Goal: Information Seeking & Learning: Find specific page/section

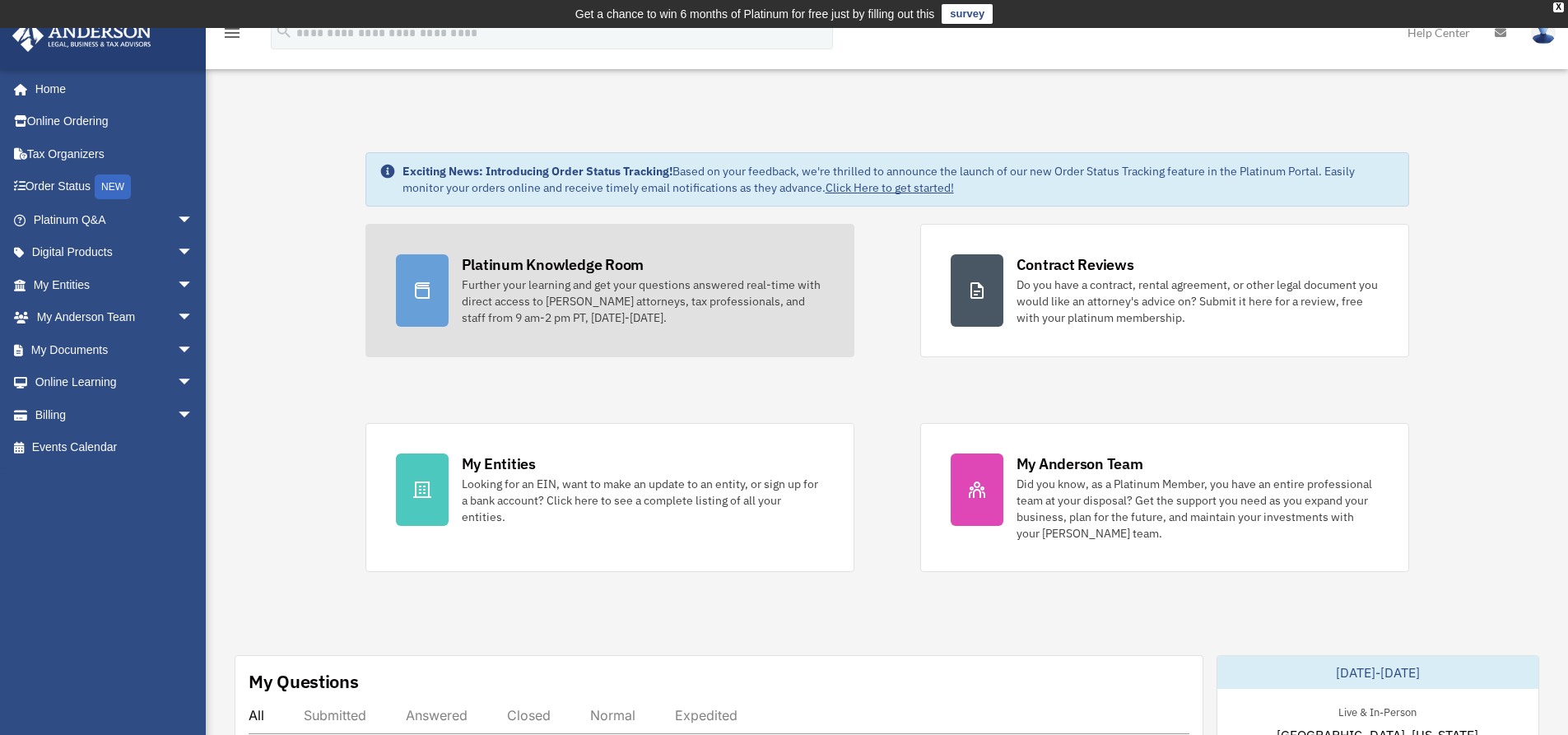
click at [559, 261] on div "Platinum Knowledge Room" at bounding box center [553, 264] width 183 height 21
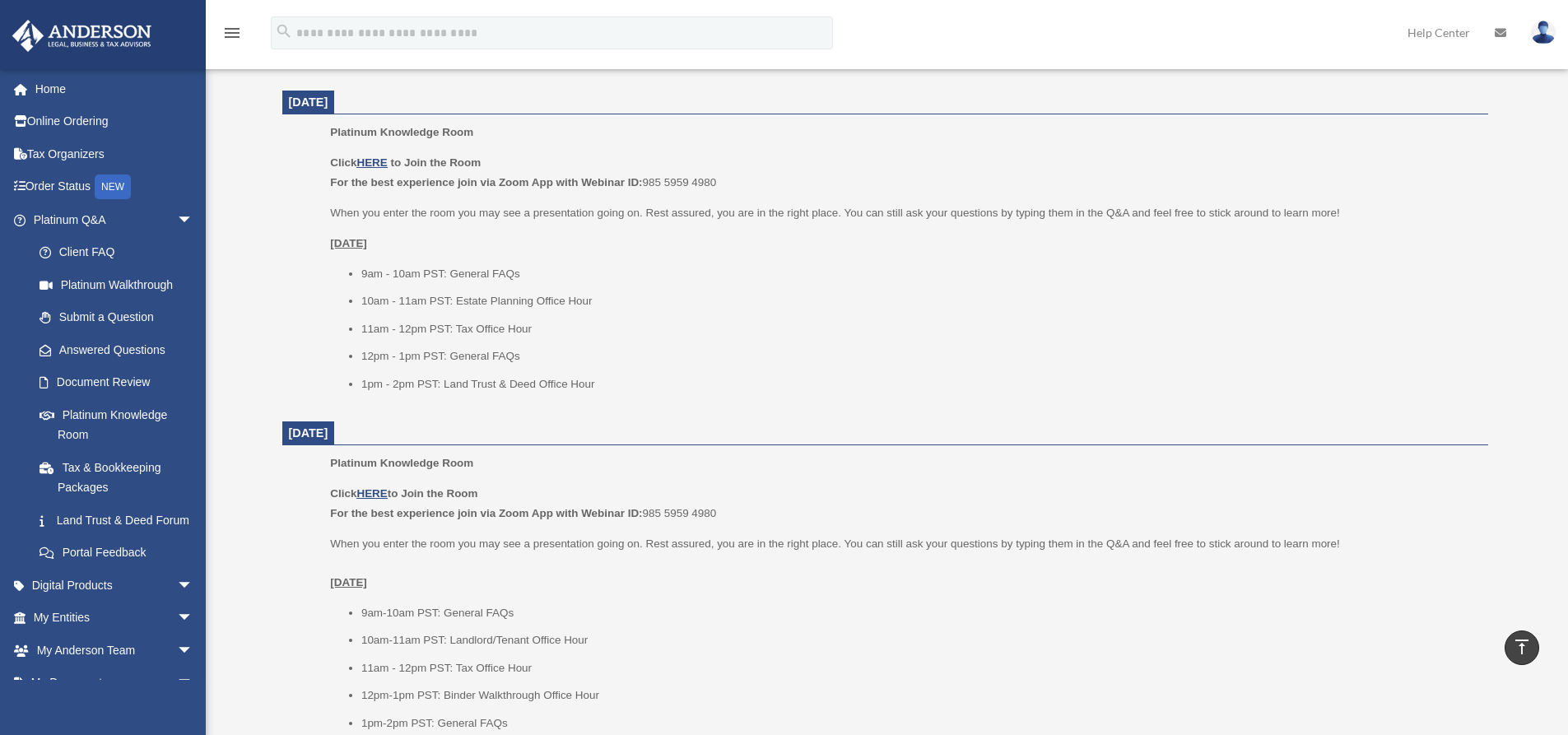
scroll to position [1509, 0]
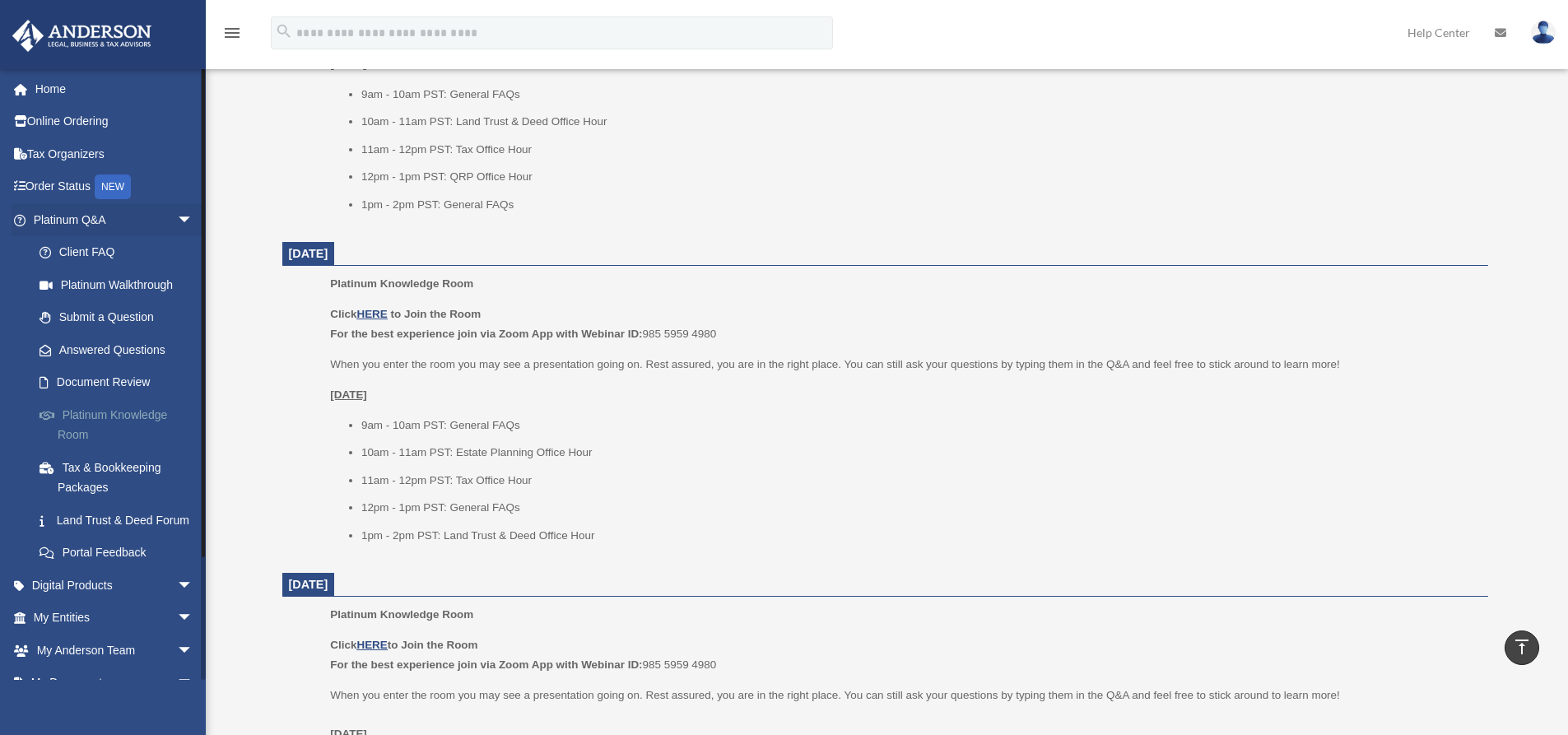
click at [95, 414] on link "Platinum Knowledge Room" at bounding box center [121, 424] width 195 height 53
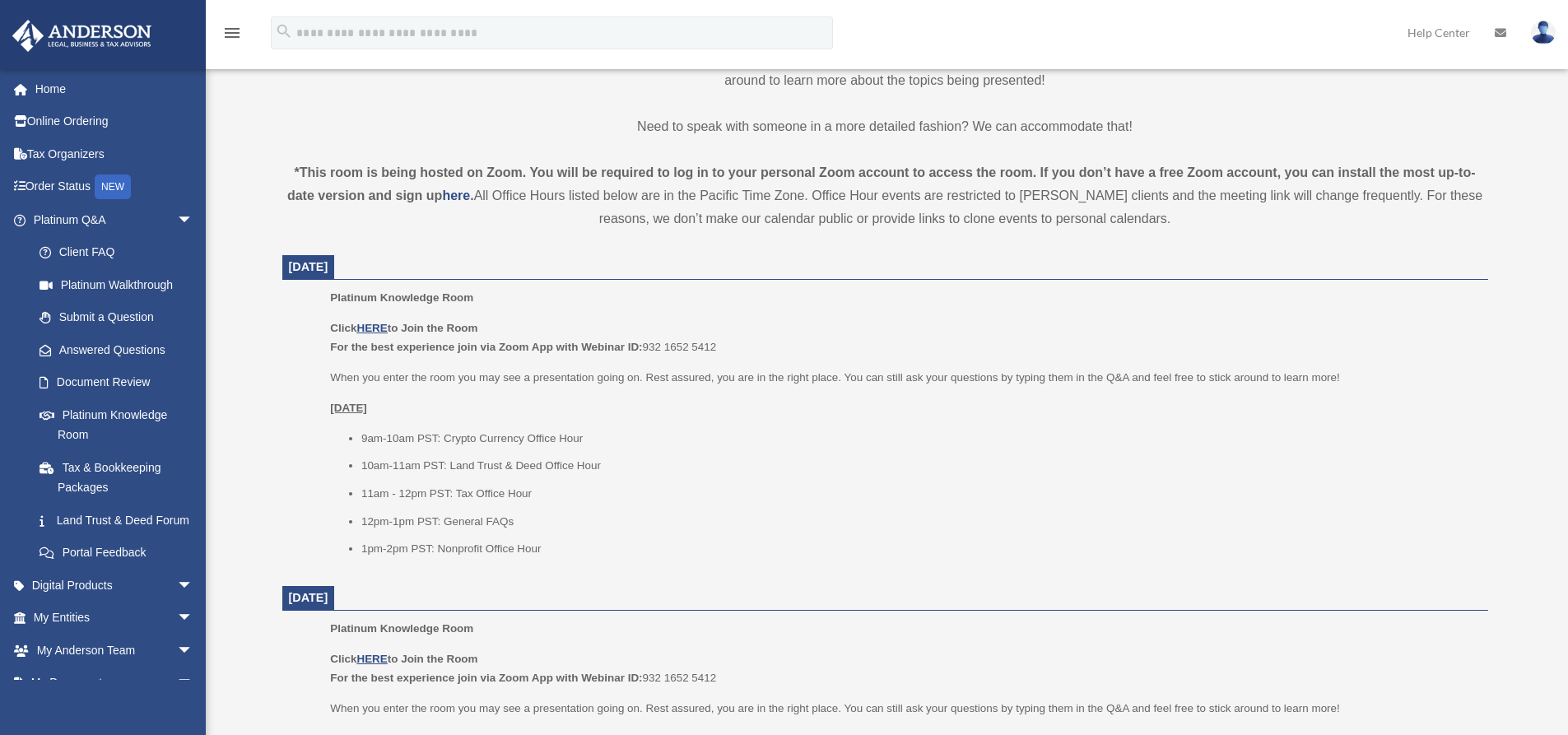
scroll to position [504, 0]
click at [380, 328] on u "HERE" at bounding box center [372, 327] width 30 height 13
click at [89, 352] on link "Answered Questions" at bounding box center [121, 349] width 195 height 33
click at [95, 352] on link "Answered Questions" at bounding box center [121, 349] width 195 height 33
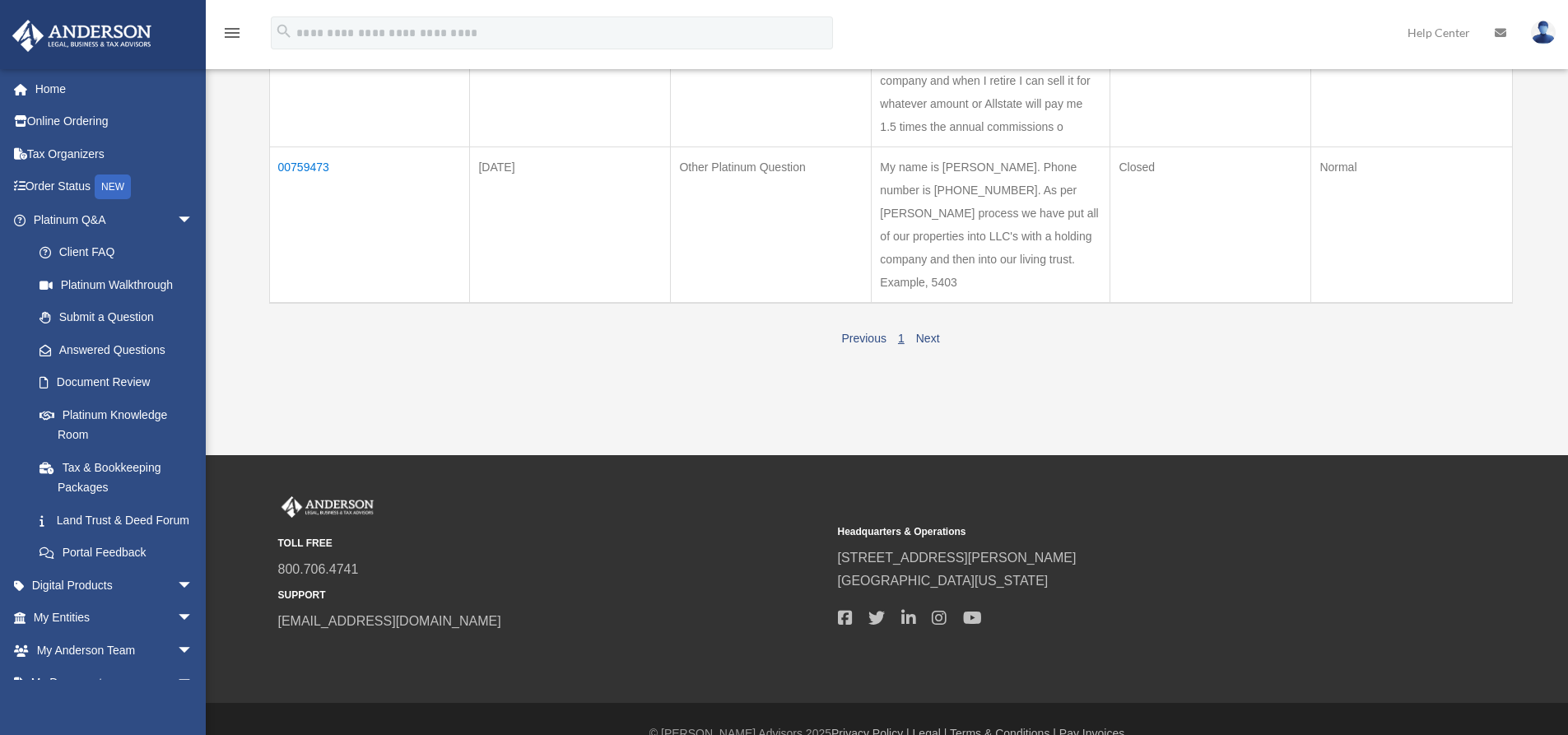
scroll to position [611, 0]
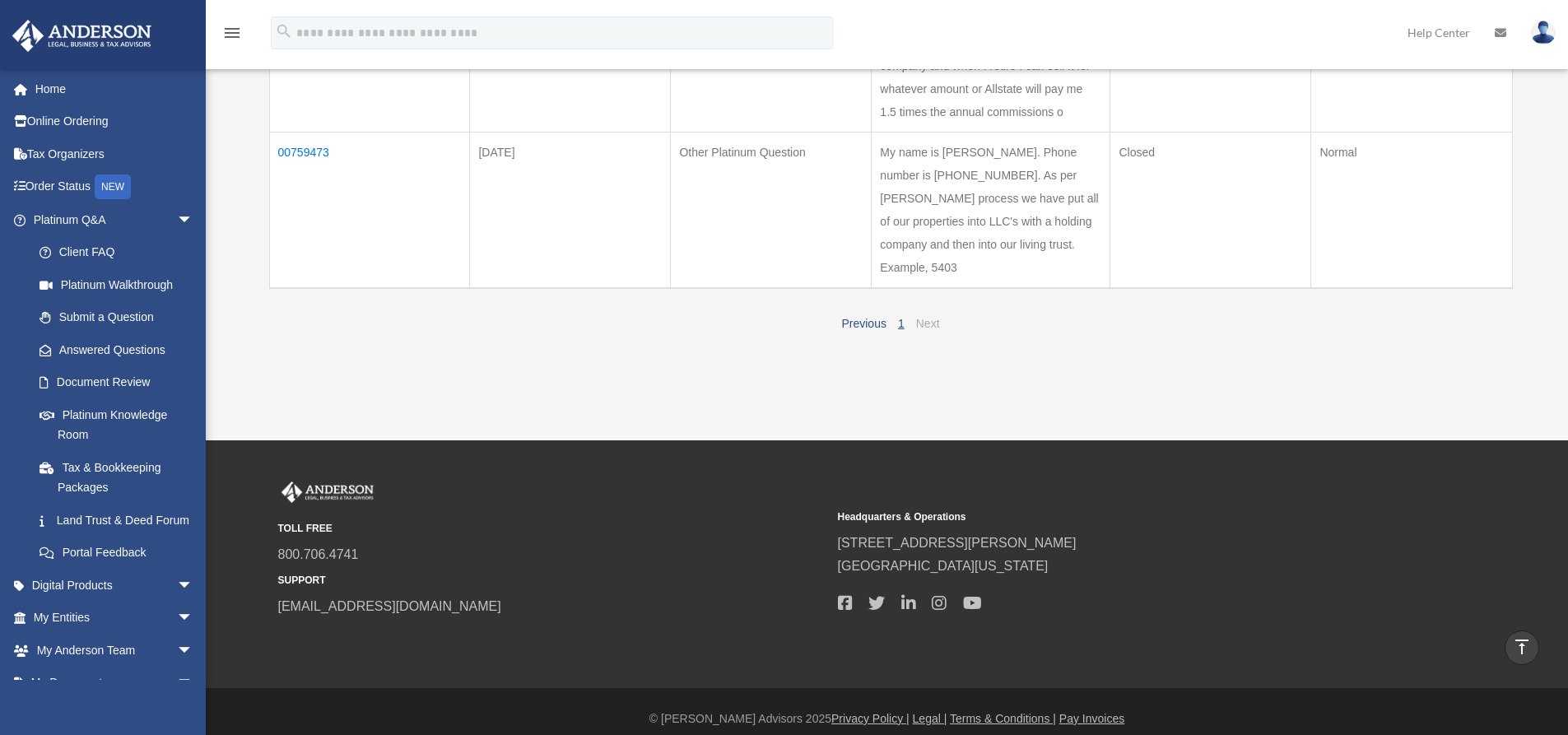
click at [931, 330] on link "Next" at bounding box center [928, 323] width 24 height 13
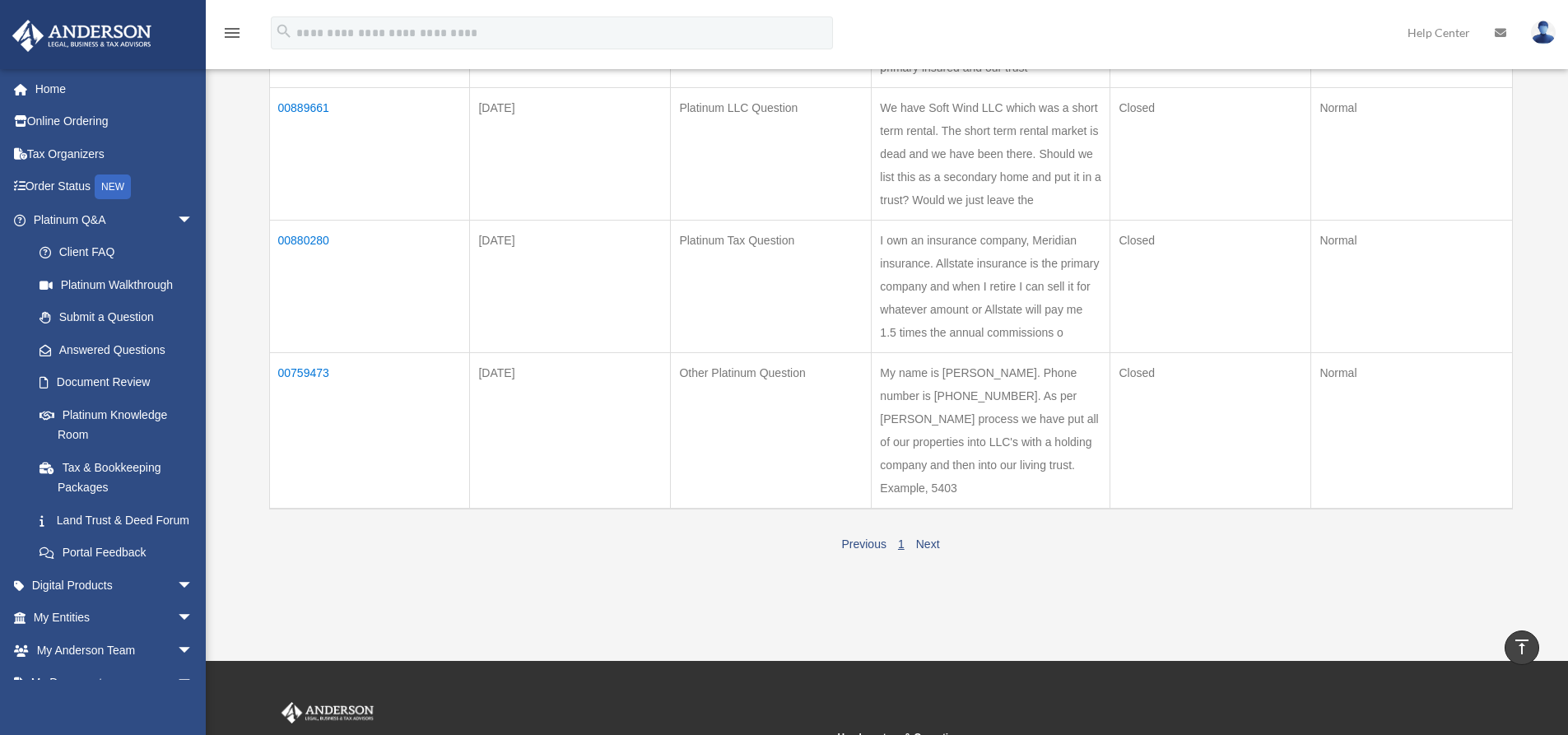
scroll to position [494, 0]
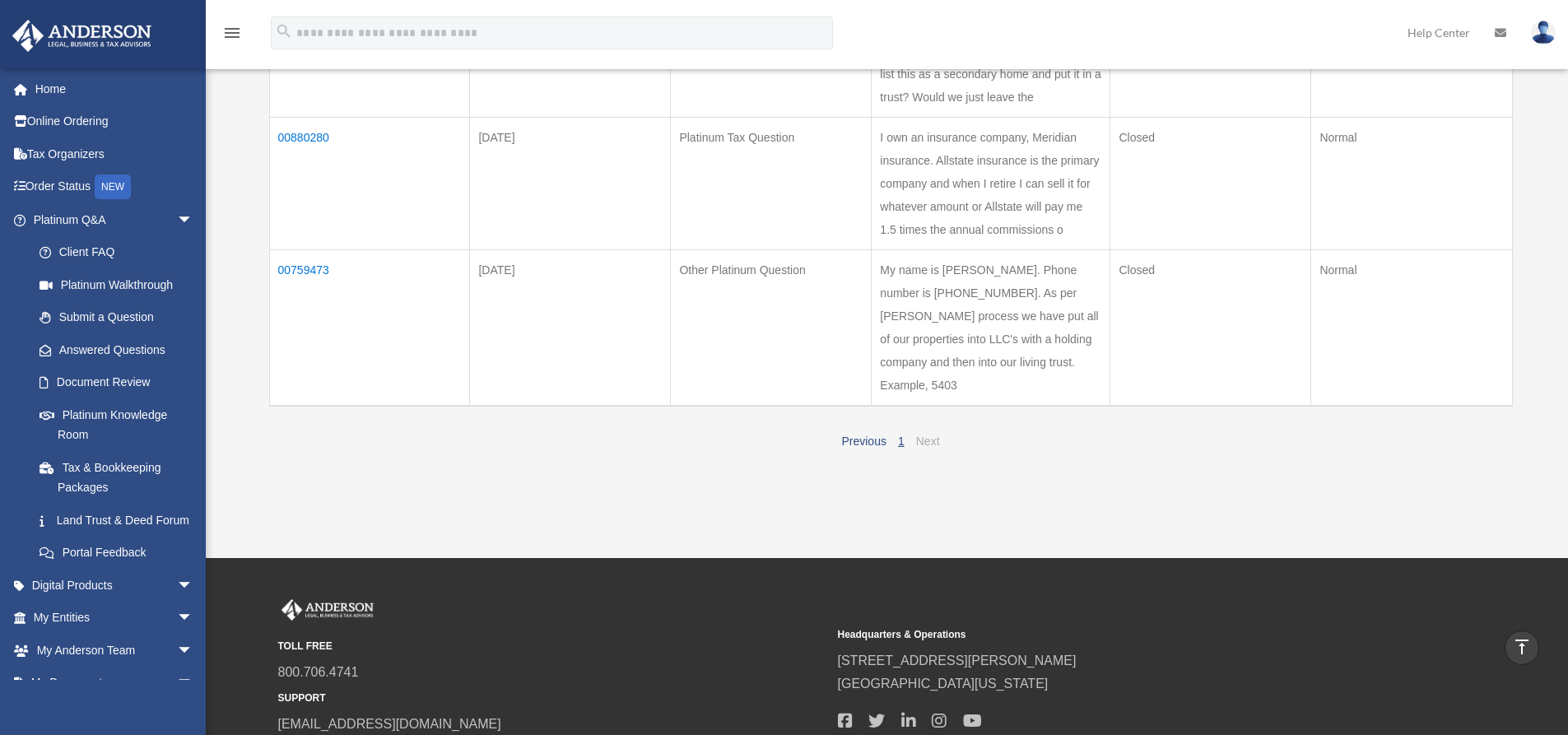
click at [921, 448] on link "Next" at bounding box center [928, 441] width 24 height 13
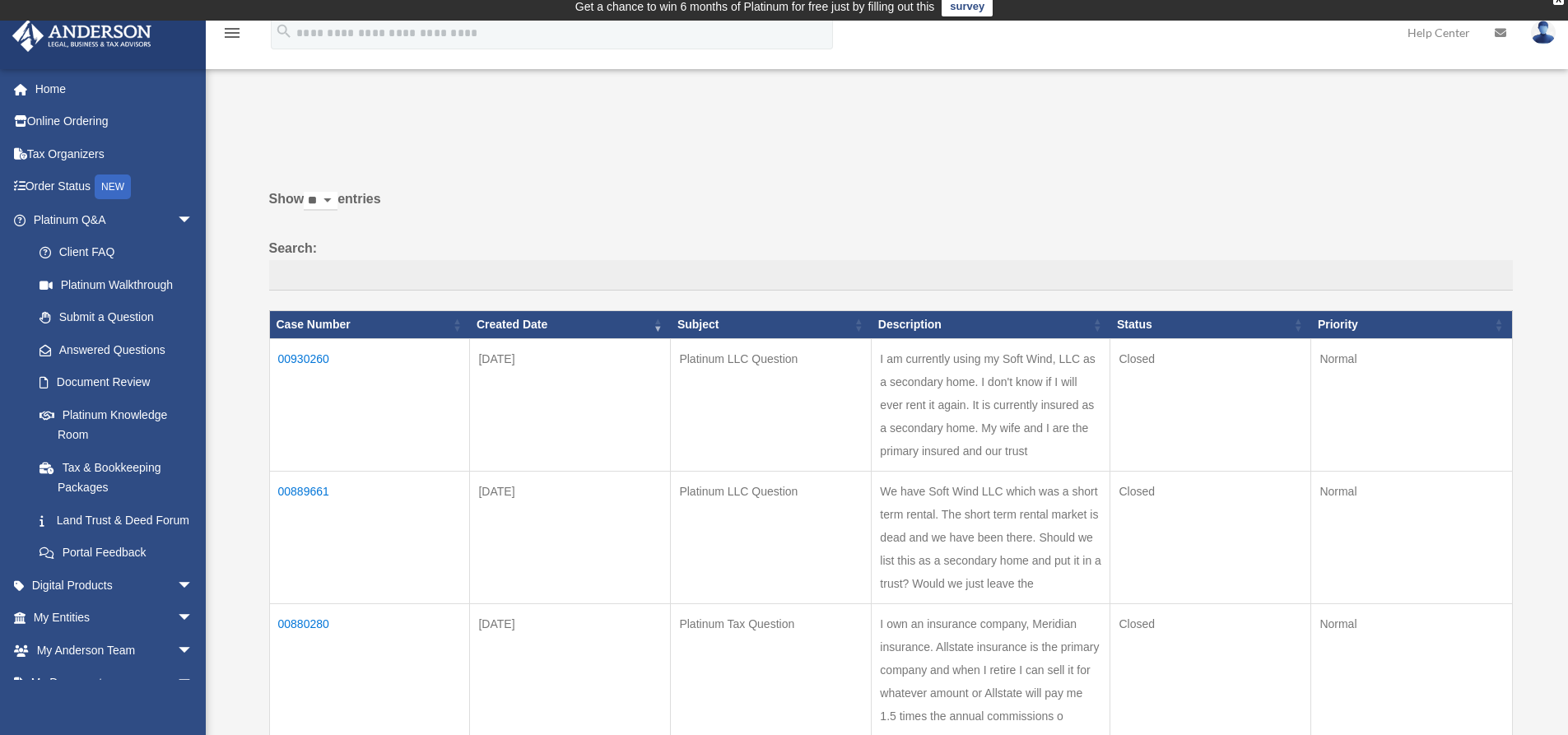
scroll to position [0, 0]
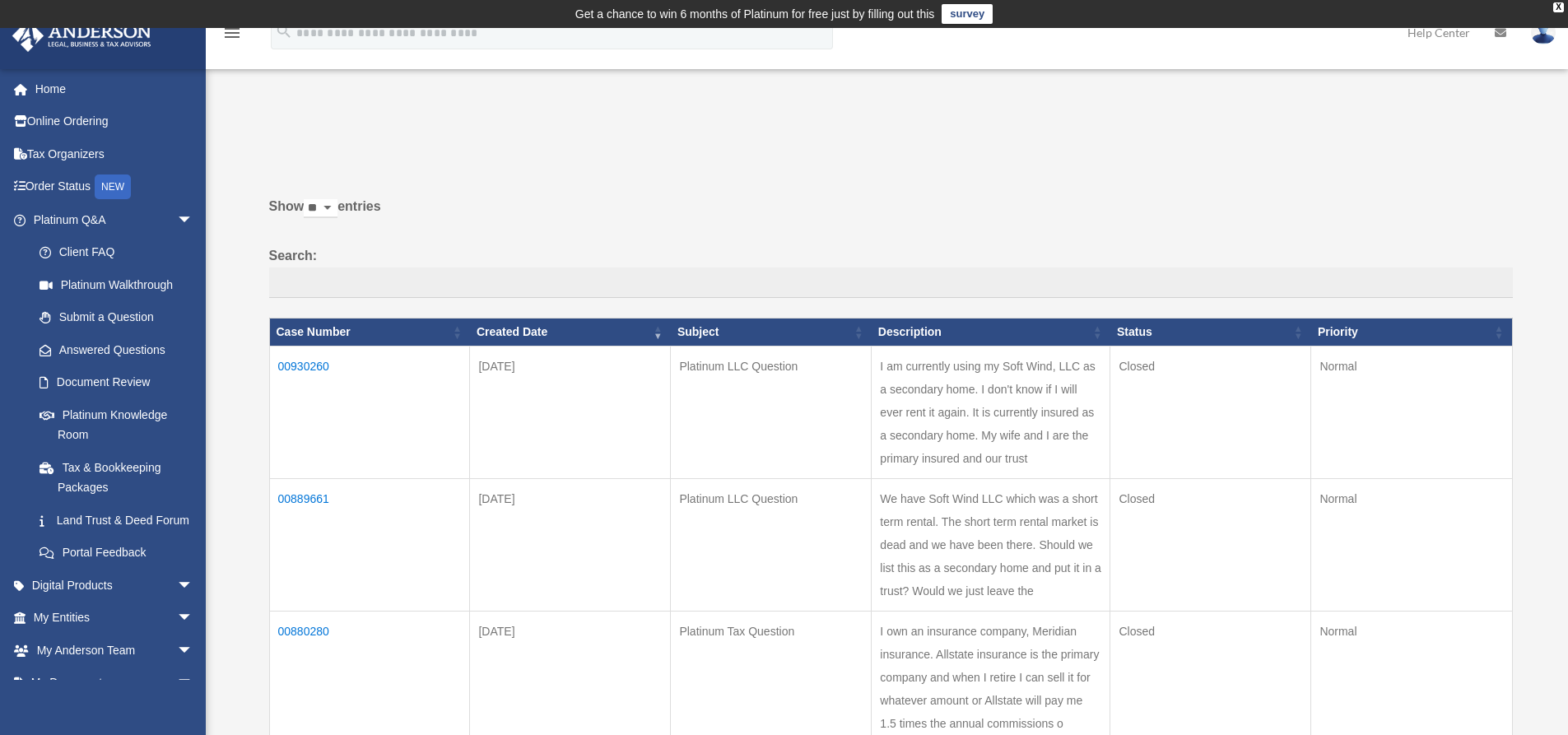
click at [335, 205] on select "** ** ** ***" at bounding box center [321, 208] width 33 height 19
select select "**"
click at [307, 199] on select "** ** ** ***" at bounding box center [321, 208] width 33 height 19
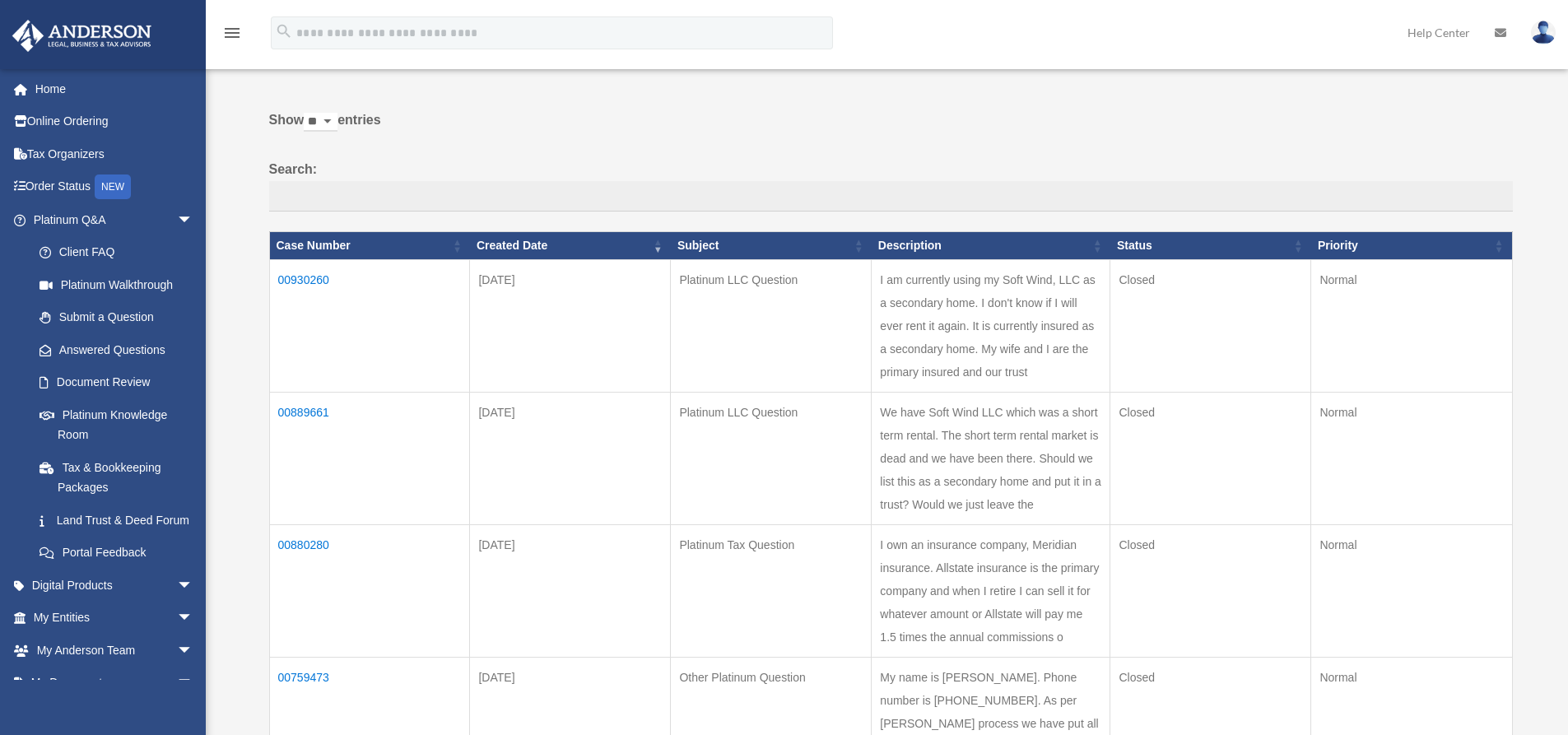
click at [288, 212] on label "Search:" at bounding box center [891, 185] width 1244 height 54
click at [288, 212] on input "Search:" at bounding box center [891, 196] width 1244 height 31
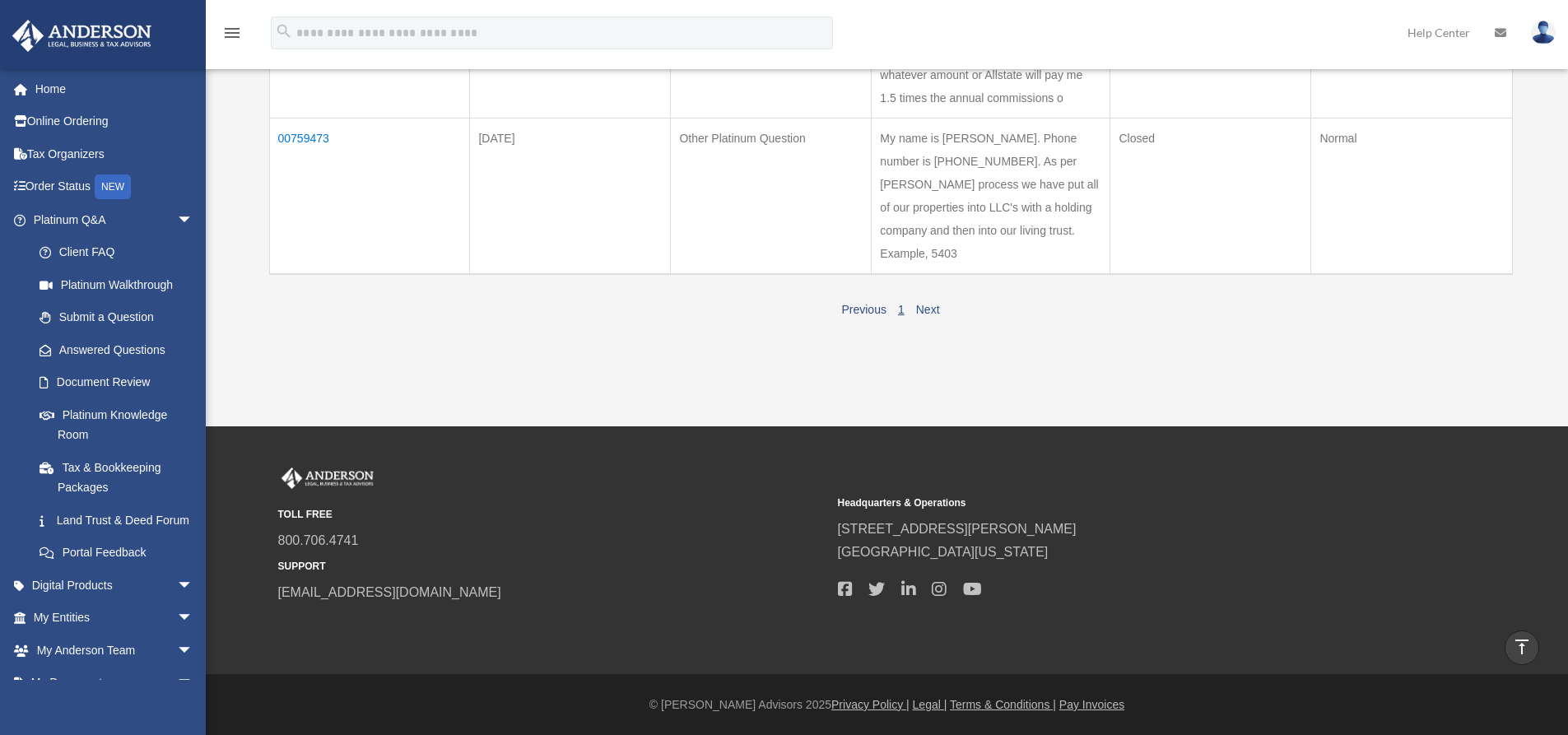
scroll to position [694, 0]
click at [924, 309] on link "Next" at bounding box center [928, 310] width 24 height 13
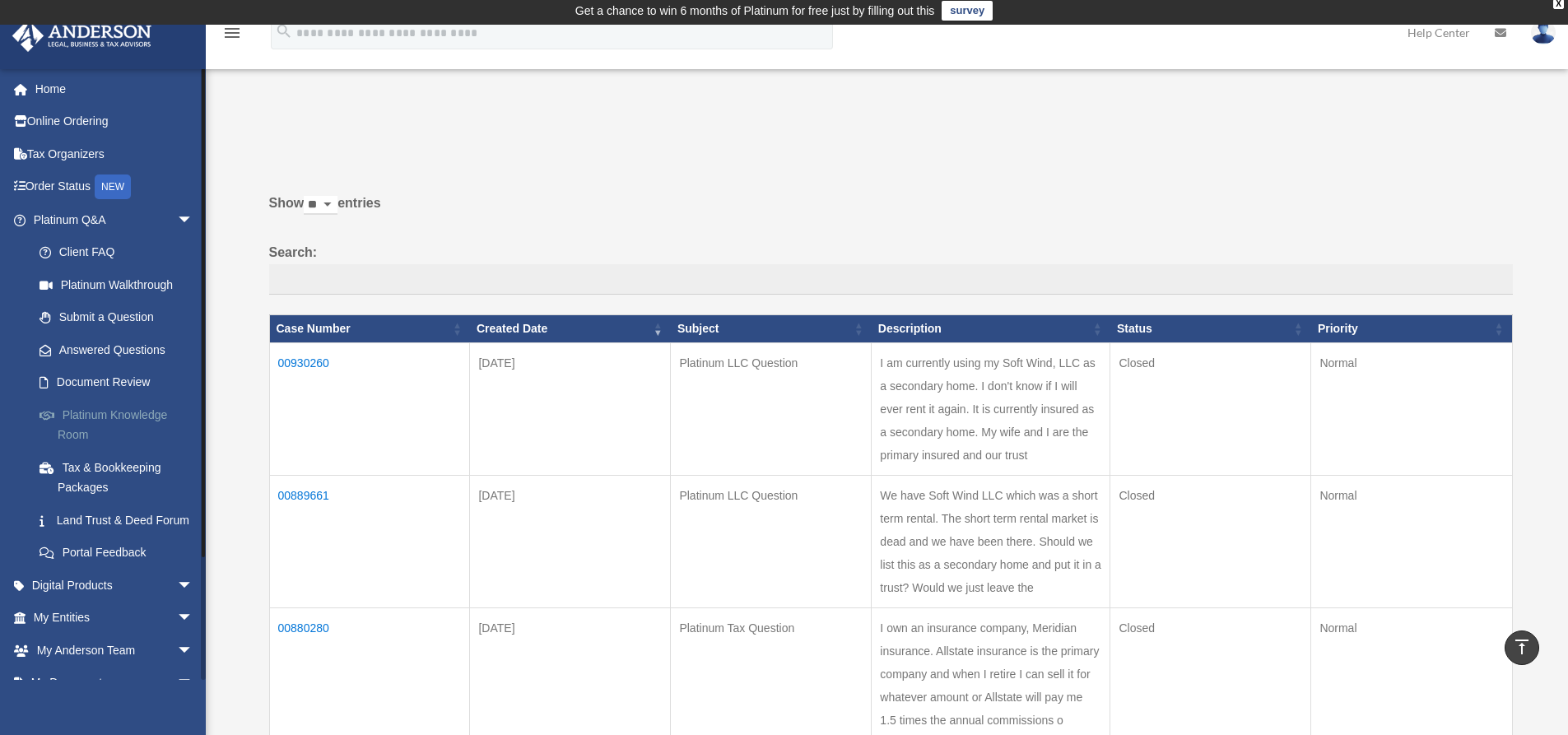
scroll to position [0, 0]
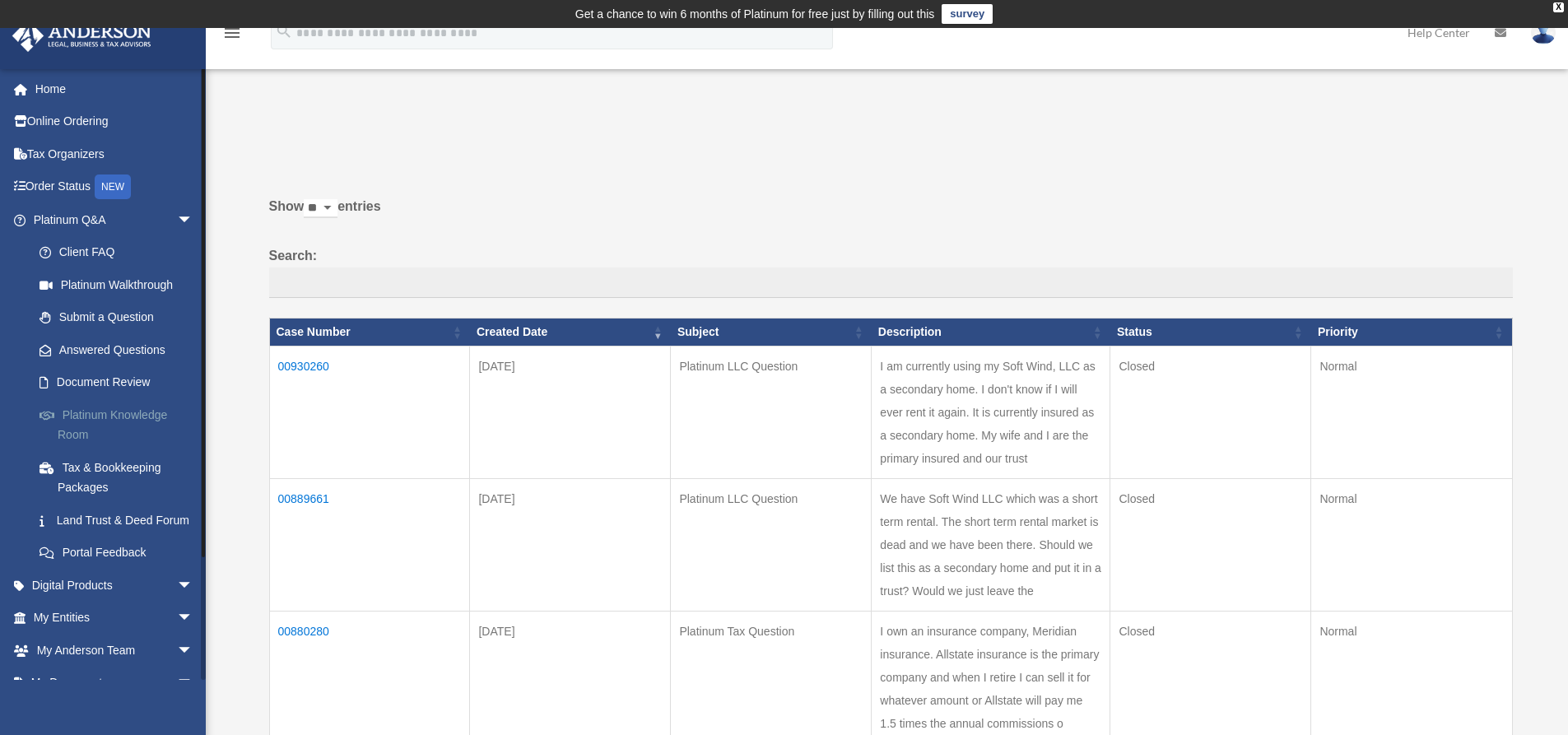
click at [112, 414] on link "Platinum Knowledge Room" at bounding box center [121, 424] width 195 height 53
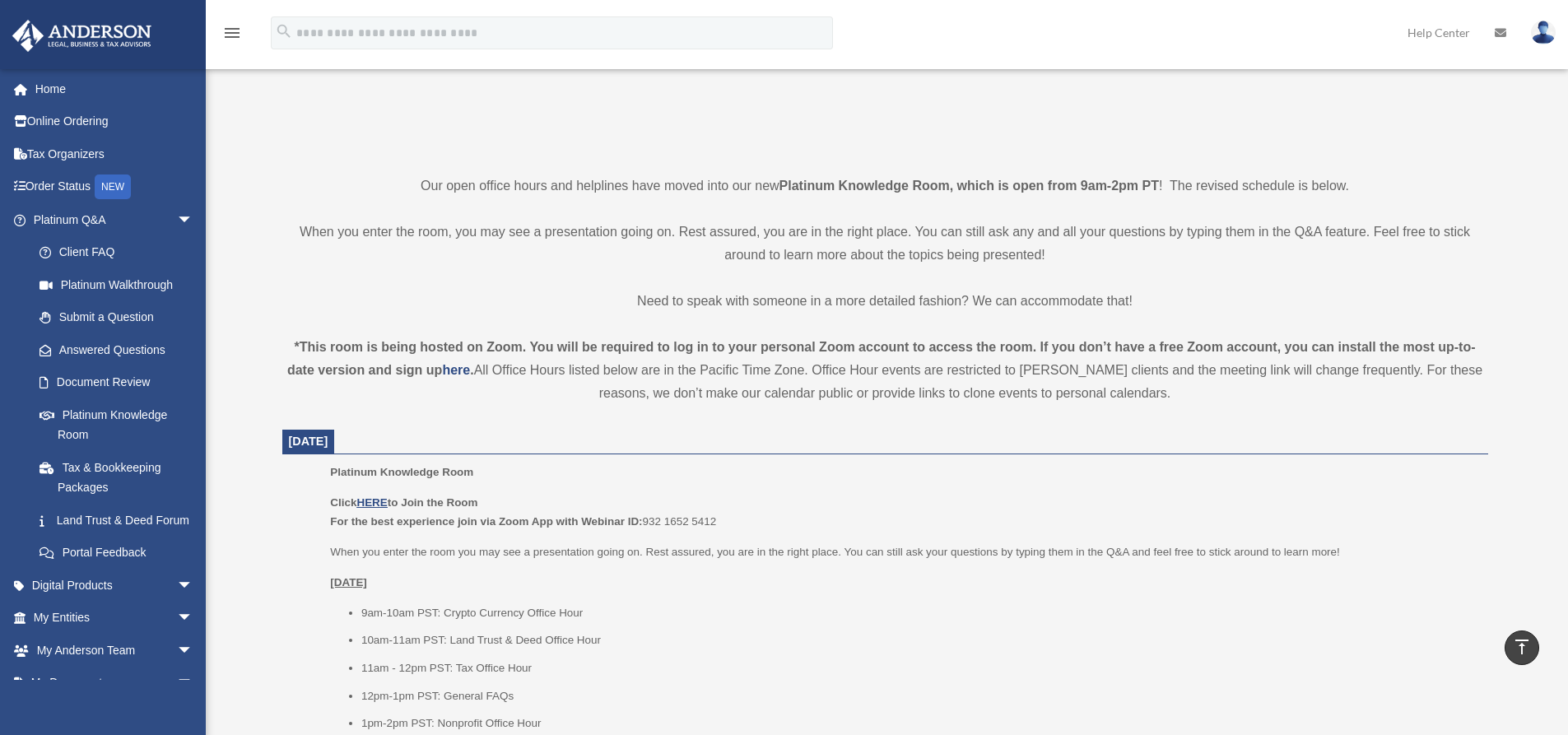
scroll to position [412, 0]
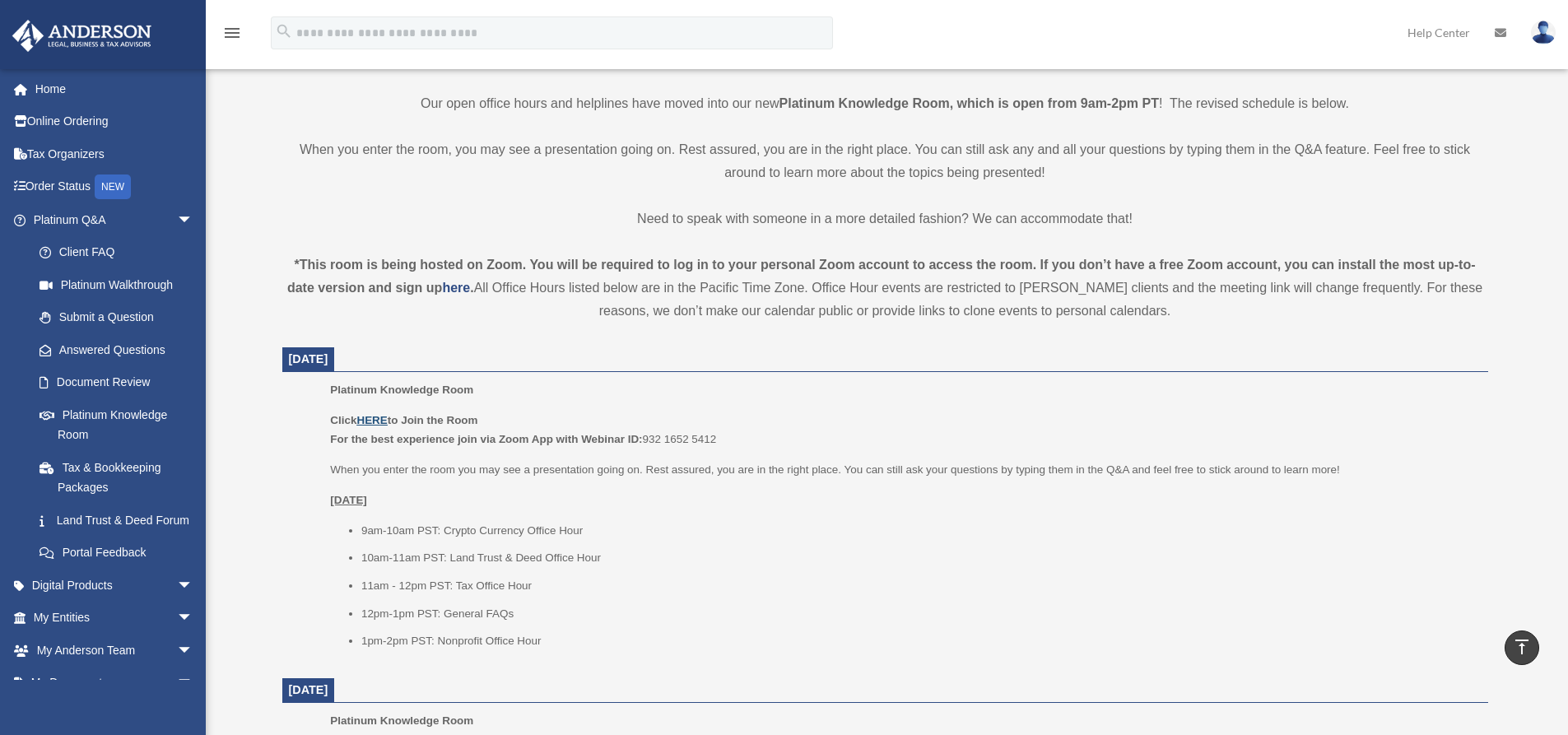
click at [381, 418] on u "HERE" at bounding box center [372, 420] width 30 height 13
click at [373, 419] on u "HERE" at bounding box center [372, 420] width 30 height 13
